Goal: Task Accomplishment & Management: Manage account settings

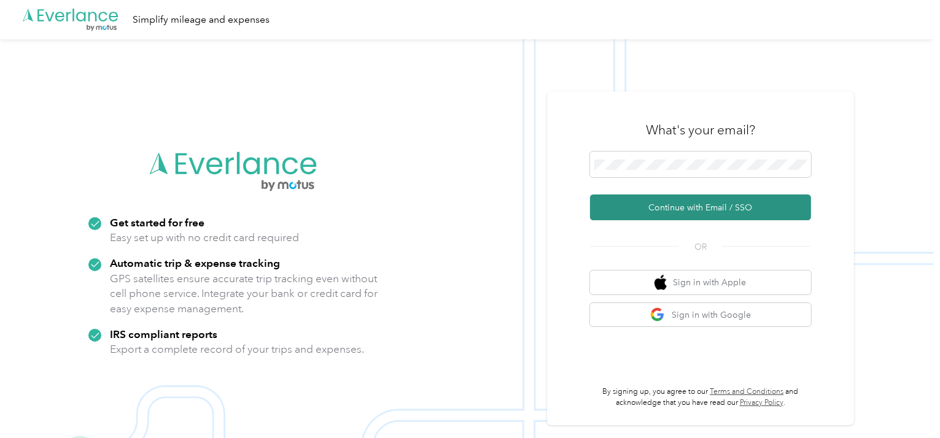
click at [750, 202] on button "Continue with Email / SSO" at bounding box center [700, 208] width 221 height 26
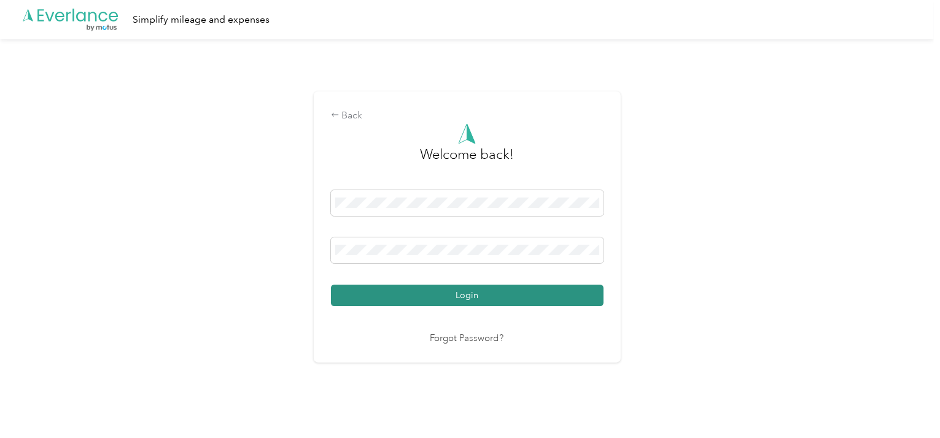
click at [525, 293] on button "Login" at bounding box center [467, 295] width 272 height 21
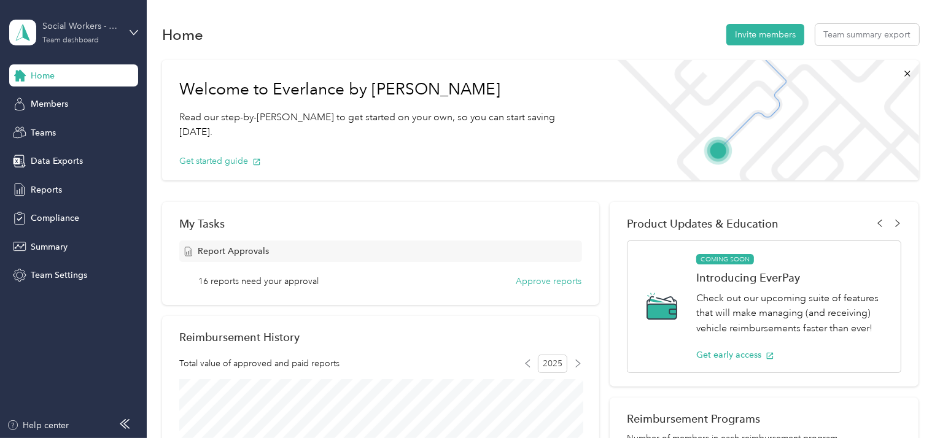
click at [87, 40] on div "Team dashboard" at bounding box center [70, 40] width 56 height 7
click at [66, 105] on div "Team dashboard" at bounding box center [138, 100] width 241 height 21
click at [42, 190] on span "Reports" at bounding box center [46, 189] width 31 height 13
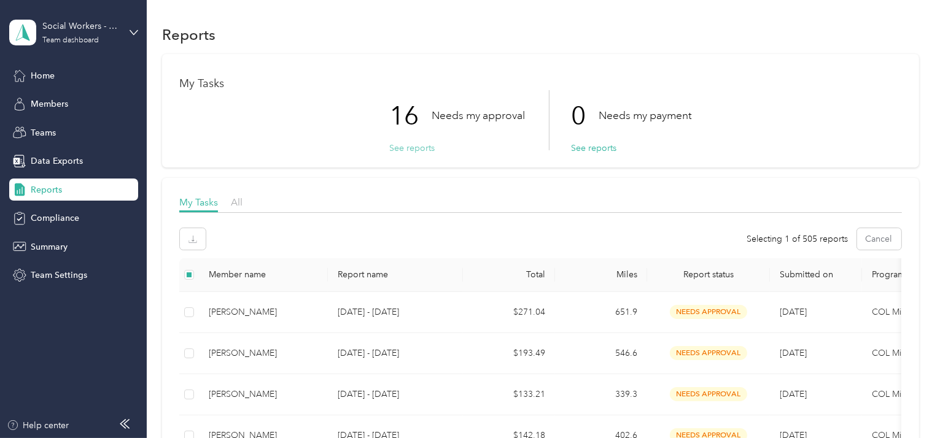
click at [417, 151] on button "See reports" at bounding box center [411, 148] width 45 height 13
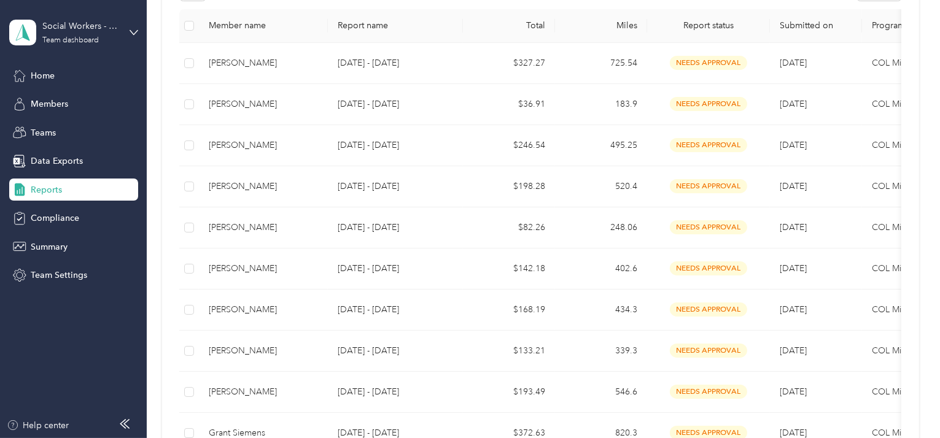
scroll to position [204, 0]
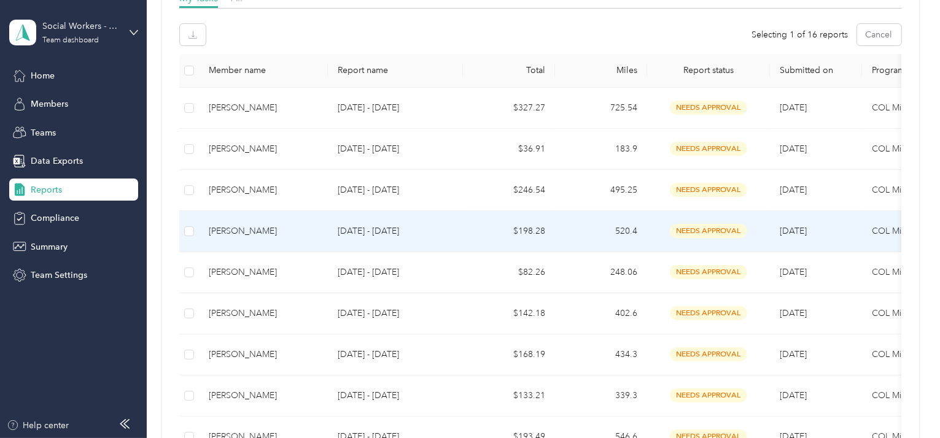
click at [252, 225] on div "[PERSON_NAME]" at bounding box center [263, 232] width 109 height 14
click at [245, 228] on div "[PERSON_NAME]" at bounding box center [263, 232] width 109 height 14
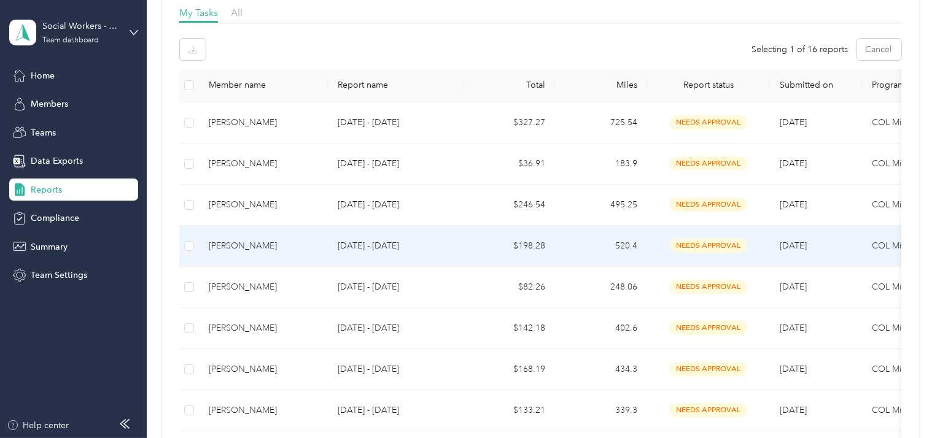
scroll to position [143, 0]
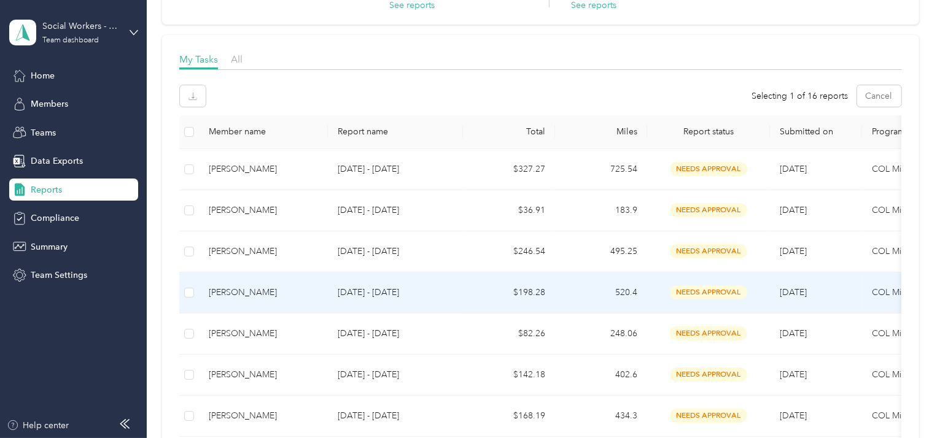
click at [350, 293] on p "[DATE] - [DATE]" at bounding box center [395, 293] width 115 height 14
click at [229, 286] on div "[PERSON_NAME]" at bounding box center [263, 293] width 109 height 14
click at [183, 294] on td at bounding box center [189, 292] width 20 height 41
click at [200, 91] on button "Approve" at bounding box center [206, 95] width 52 height 21
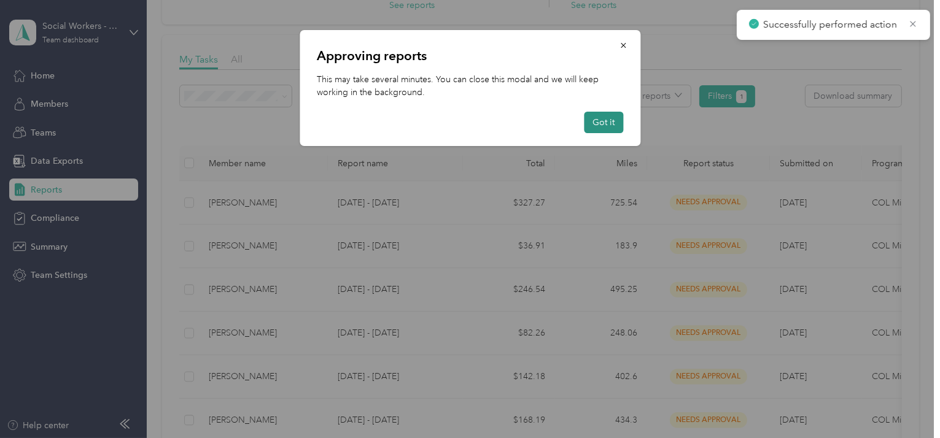
click at [598, 114] on button "Got it" at bounding box center [603, 122] width 39 height 21
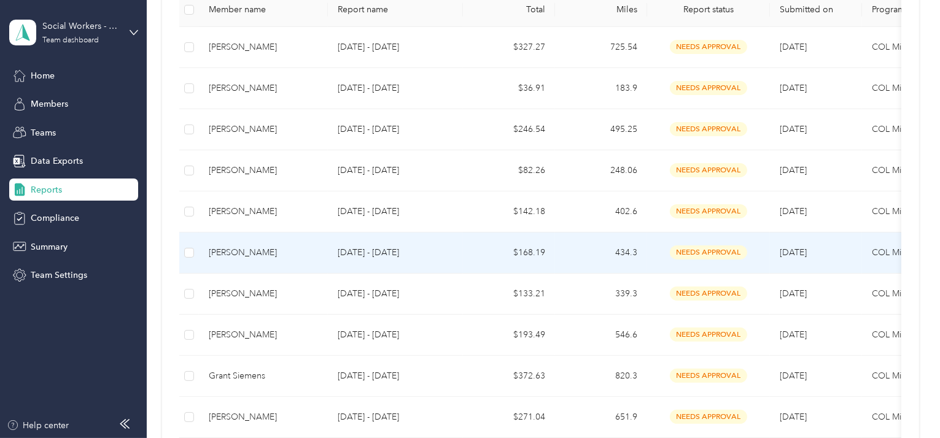
scroll to position [327, 0]
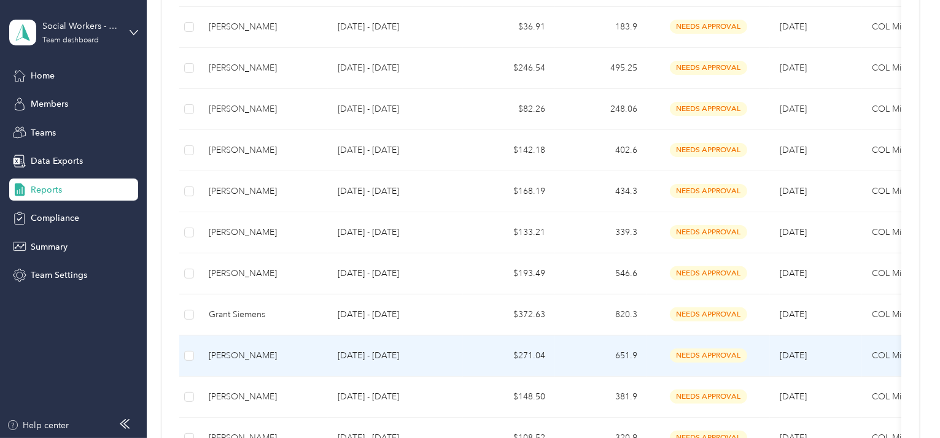
click at [272, 354] on div "[PERSON_NAME]" at bounding box center [263, 356] width 109 height 14
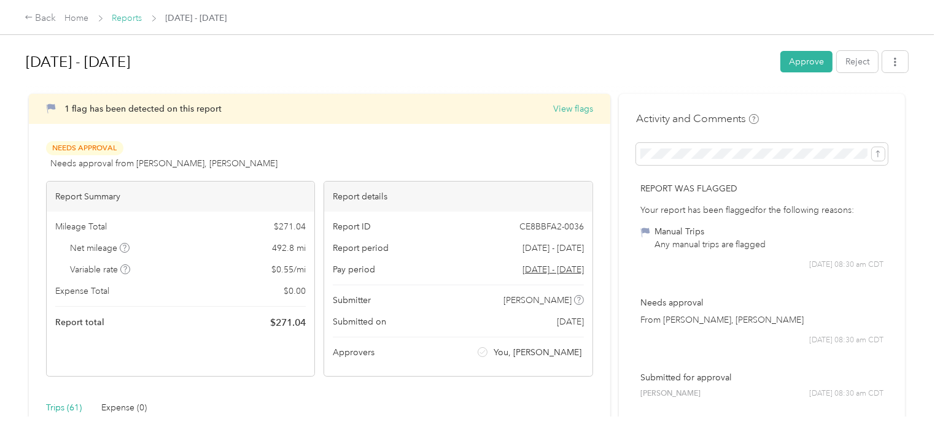
click at [130, 15] on link "Reports" at bounding box center [127, 18] width 30 height 10
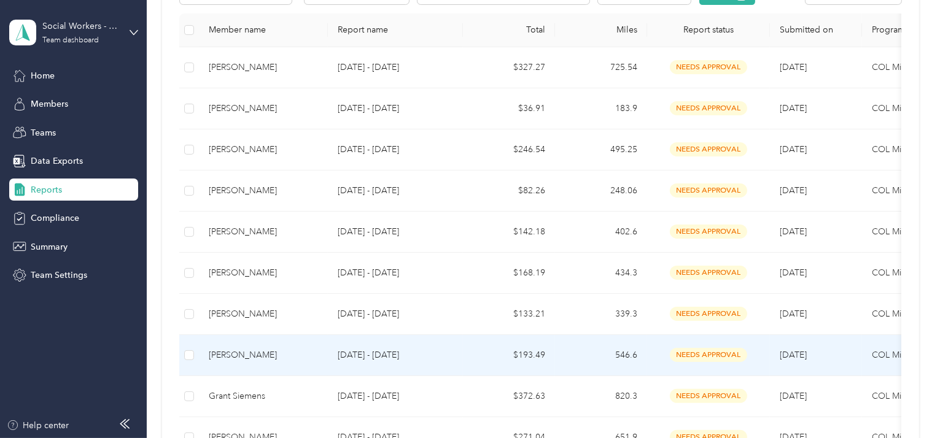
scroll to position [368, 0]
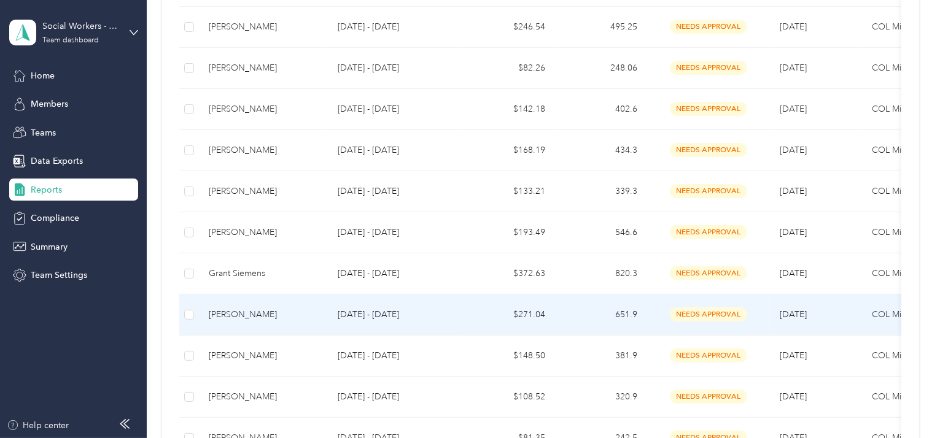
click at [241, 315] on div "[PERSON_NAME]" at bounding box center [263, 315] width 109 height 14
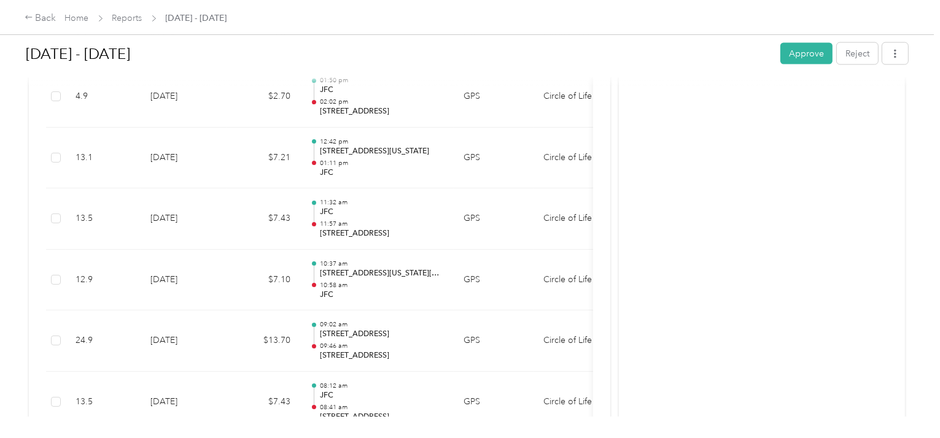
scroll to position [2143, 0]
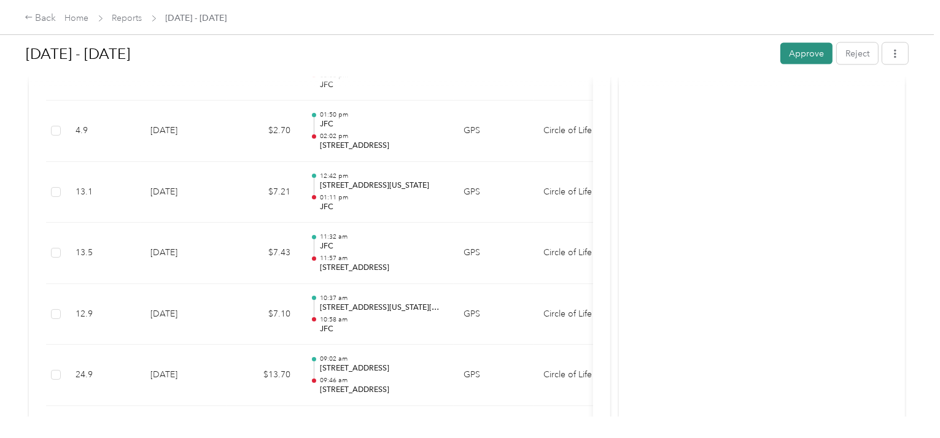
click at [805, 55] on button "Approve" at bounding box center [806, 53] width 52 height 21
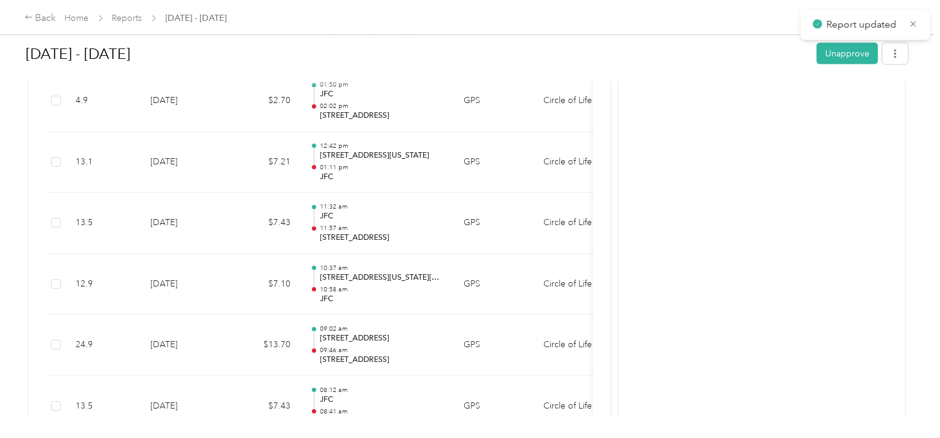
scroll to position [2112, 0]
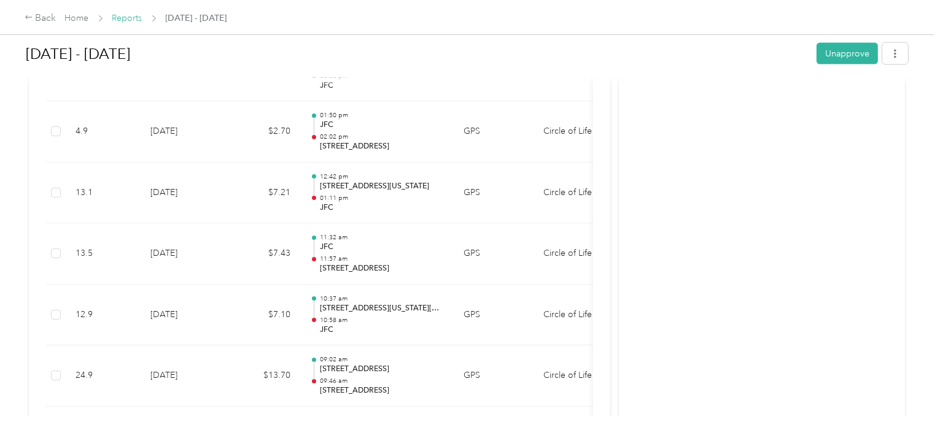
click at [134, 15] on link "Reports" at bounding box center [127, 18] width 30 height 10
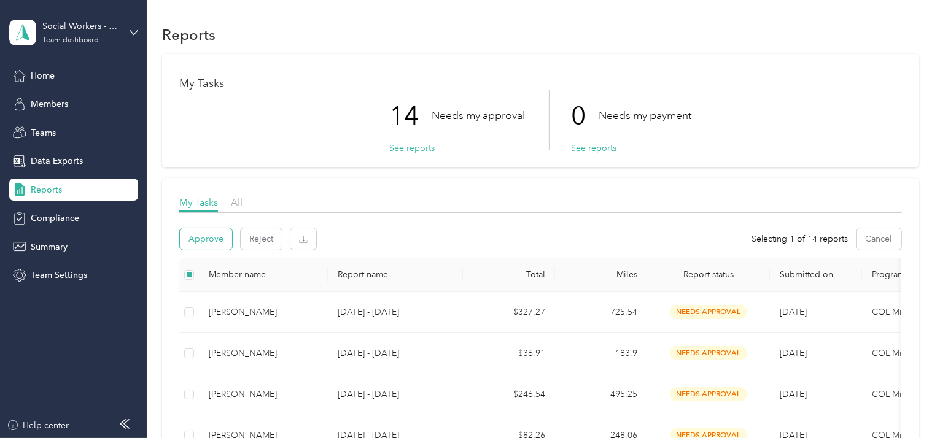
click at [211, 233] on button "Approve" at bounding box center [206, 238] width 52 height 21
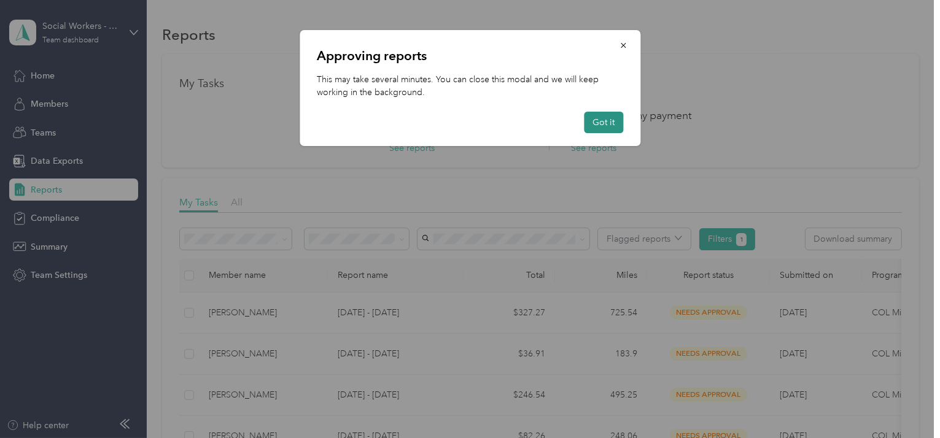
click at [606, 124] on button "Got it" at bounding box center [603, 122] width 39 height 21
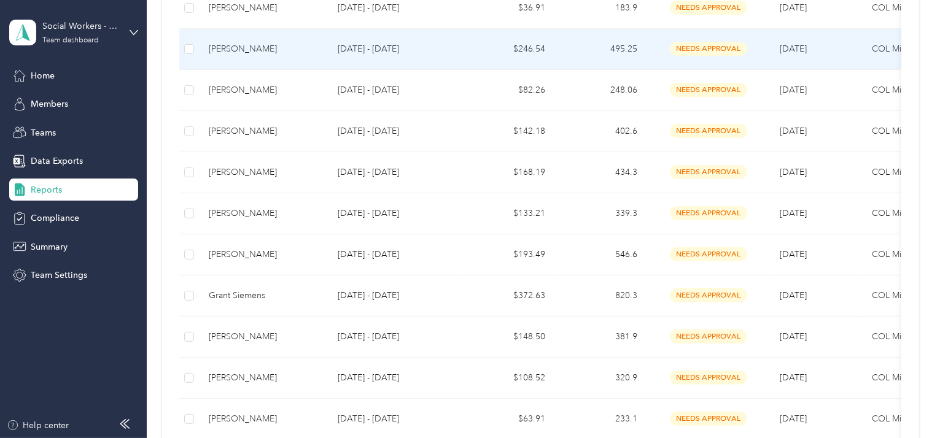
scroll to position [368, 0]
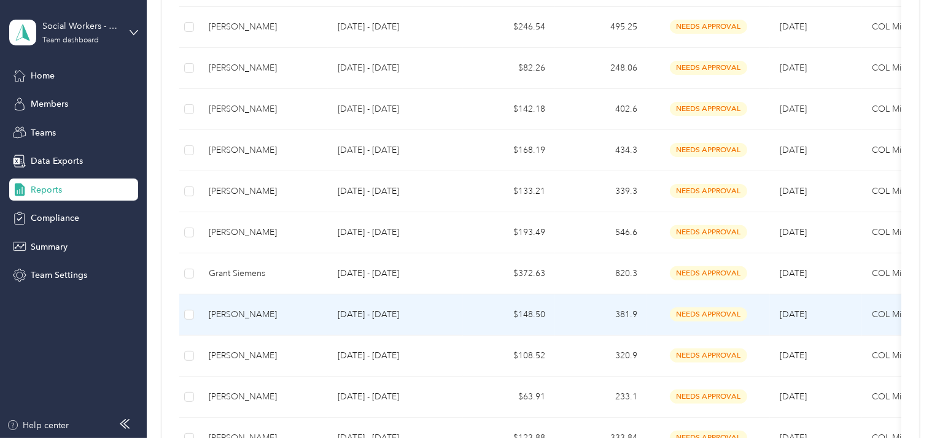
click at [238, 318] on div "[PERSON_NAME]" at bounding box center [263, 315] width 109 height 14
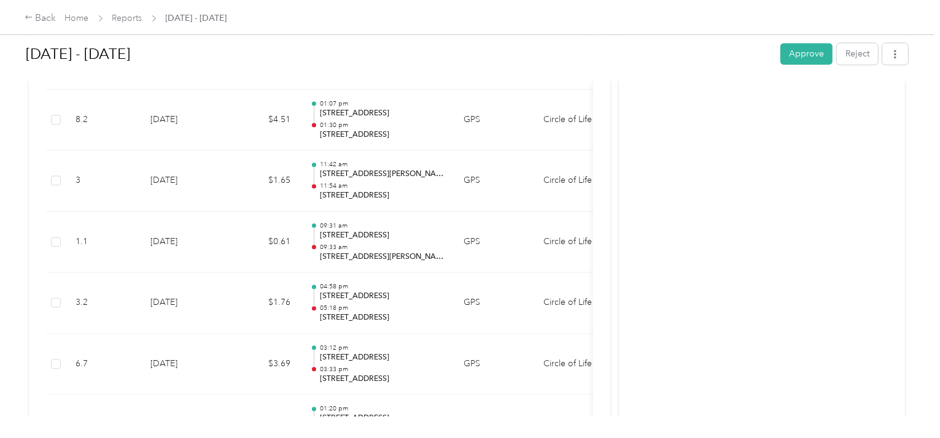
scroll to position [2793, 0]
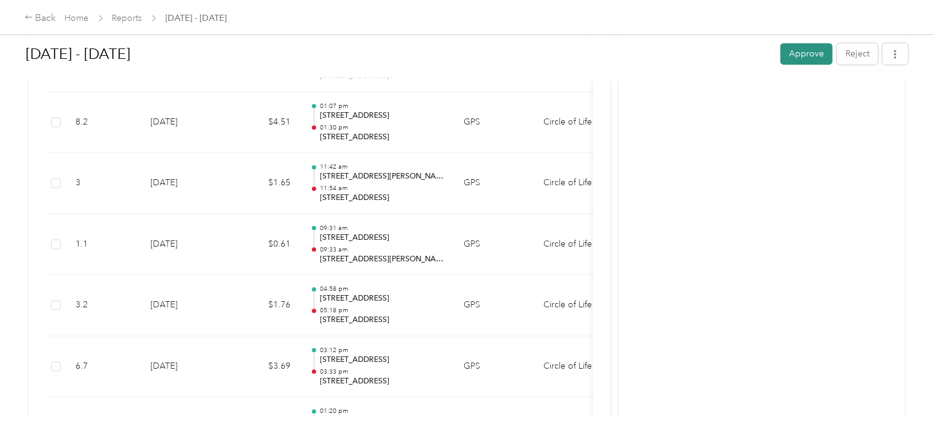
click at [810, 55] on button "Approve" at bounding box center [806, 53] width 52 height 21
click at [126, 15] on link "Reports" at bounding box center [127, 18] width 30 height 10
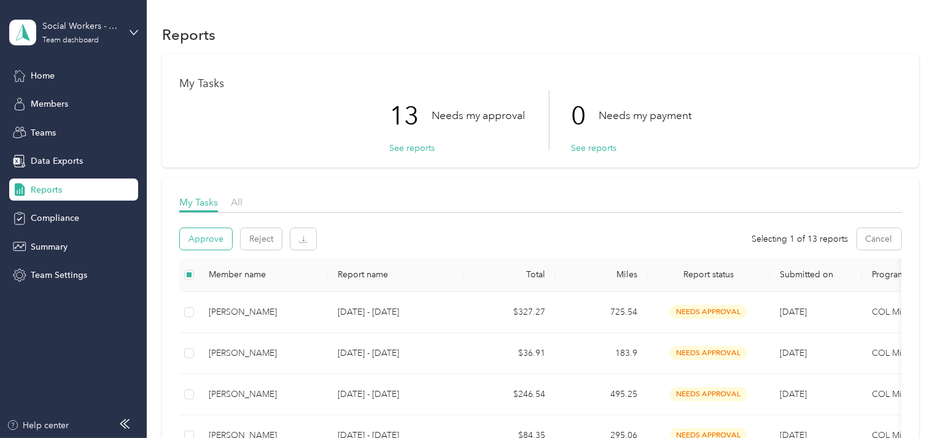
click at [197, 236] on button "Approve" at bounding box center [206, 238] width 52 height 21
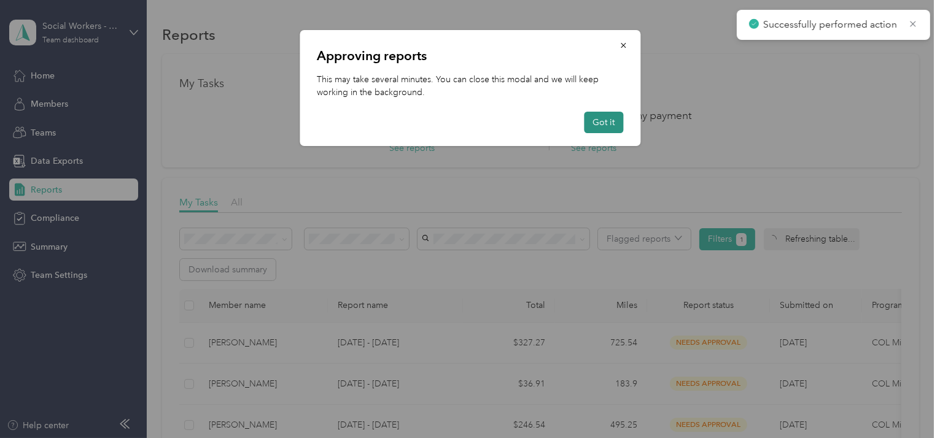
click at [608, 126] on button "Got it" at bounding box center [603, 122] width 39 height 21
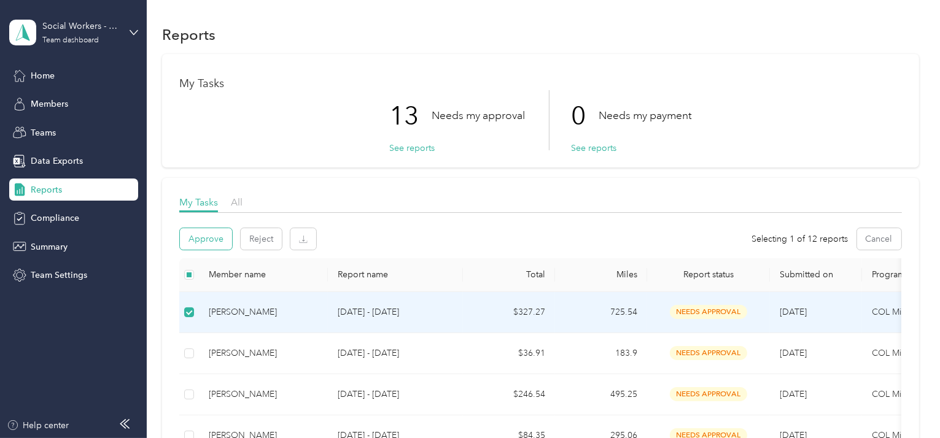
click at [208, 237] on button "Approve" at bounding box center [206, 238] width 52 height 21
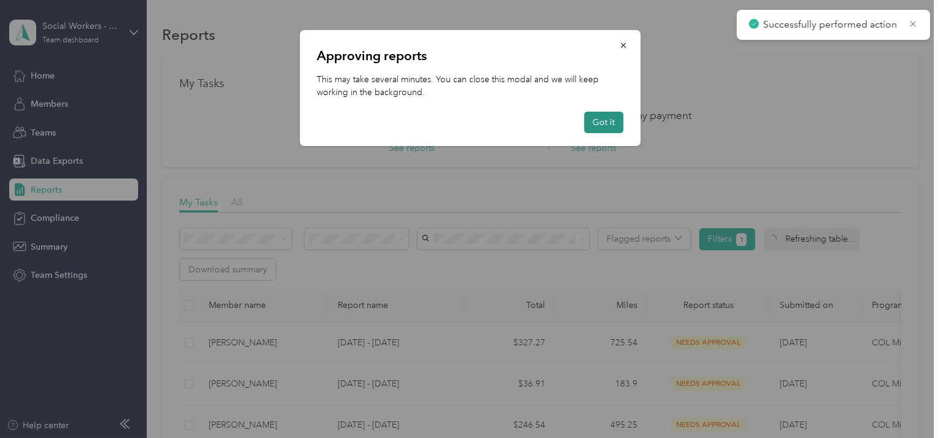
click at [599, 124] on button "Got it" at bounding box center [603, 122] width 39 height 21
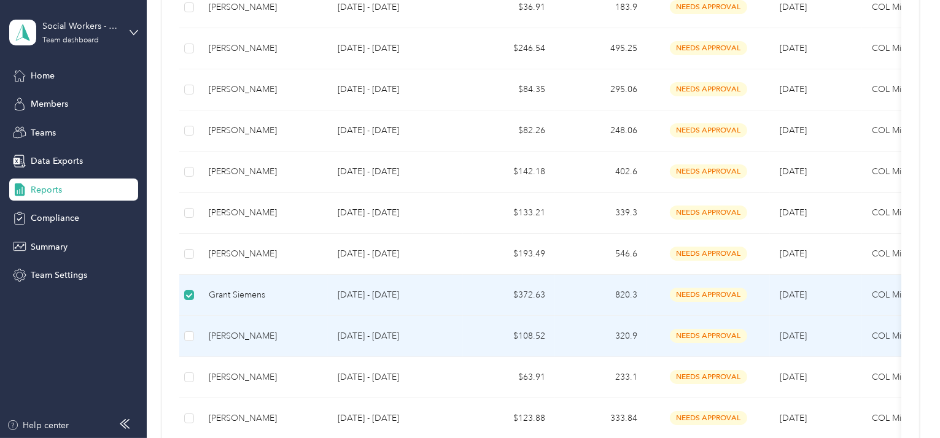
scroll to position [307, 0]
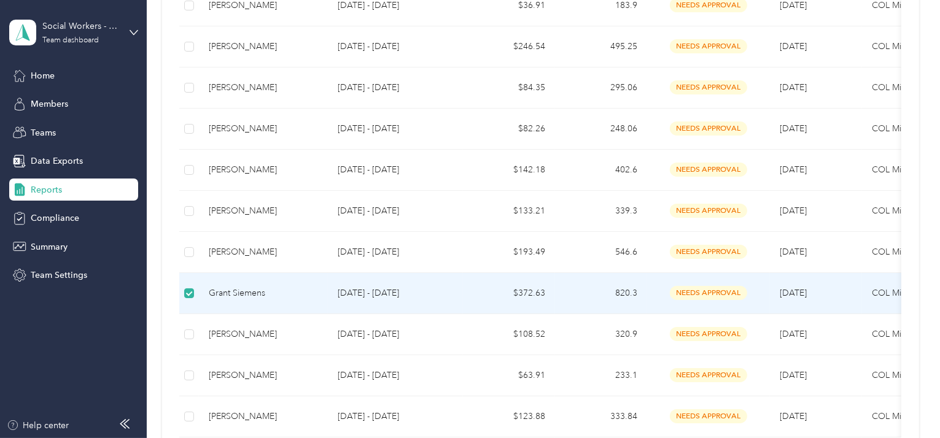
click at [256, 287] on div "Grant Siemens" at bounding box center [263, 294] width 109 height 14
click at [228, 293] on div "Grant Siemens" at bounding box center [263, 294] width 109 height 14
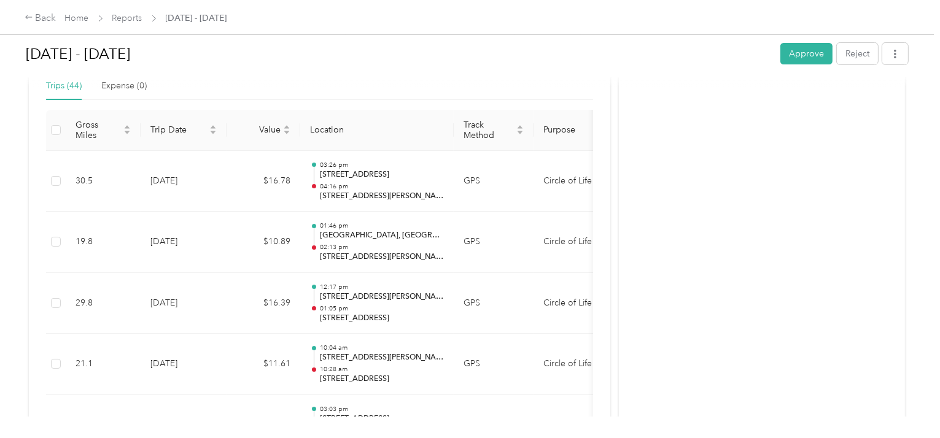
scroll to position [156, 0]
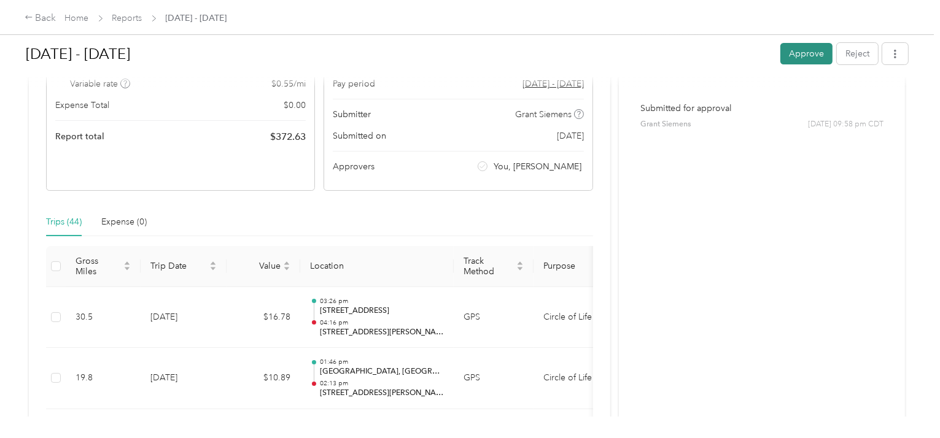
click at [817, 56] on button "Approve" at bounding box center [806, 53] width 52 height 21
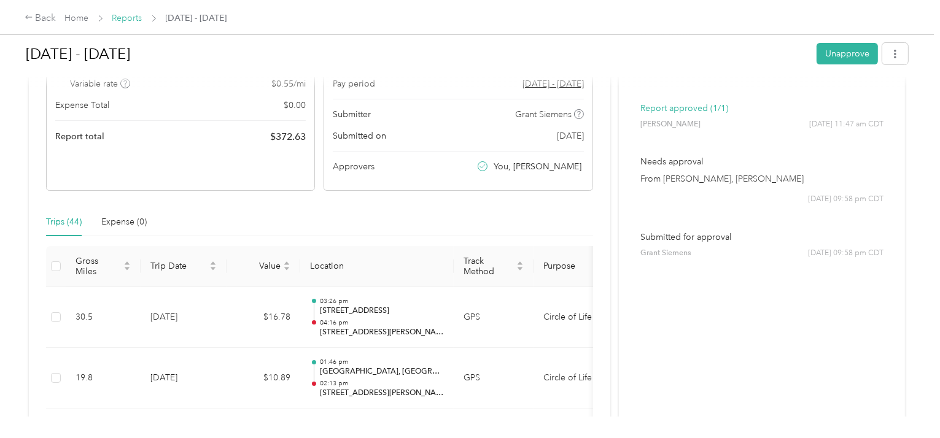
click at [131, 16] on link "Reports" at bounding box center [127, 18] width 30 height 10
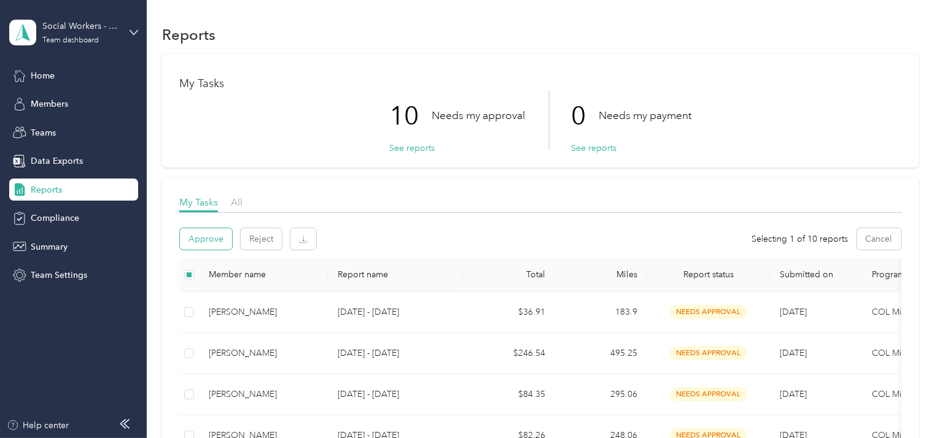
click at [203, 244] on button "Approve" at bounding box center [206, 238] width 52 height 21
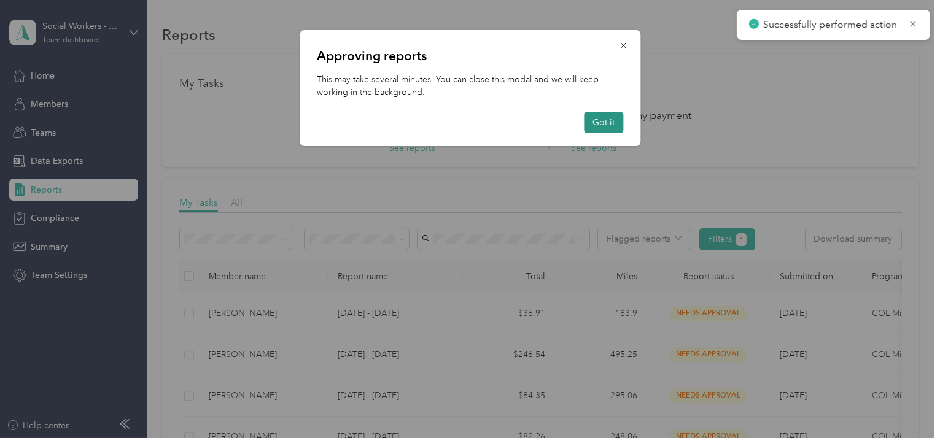
click at [600, 119] on button "Got it" at bounding box center [603, 122] width 39 height 21
